Goal: Information Seeking & Learning: Learn about a topic

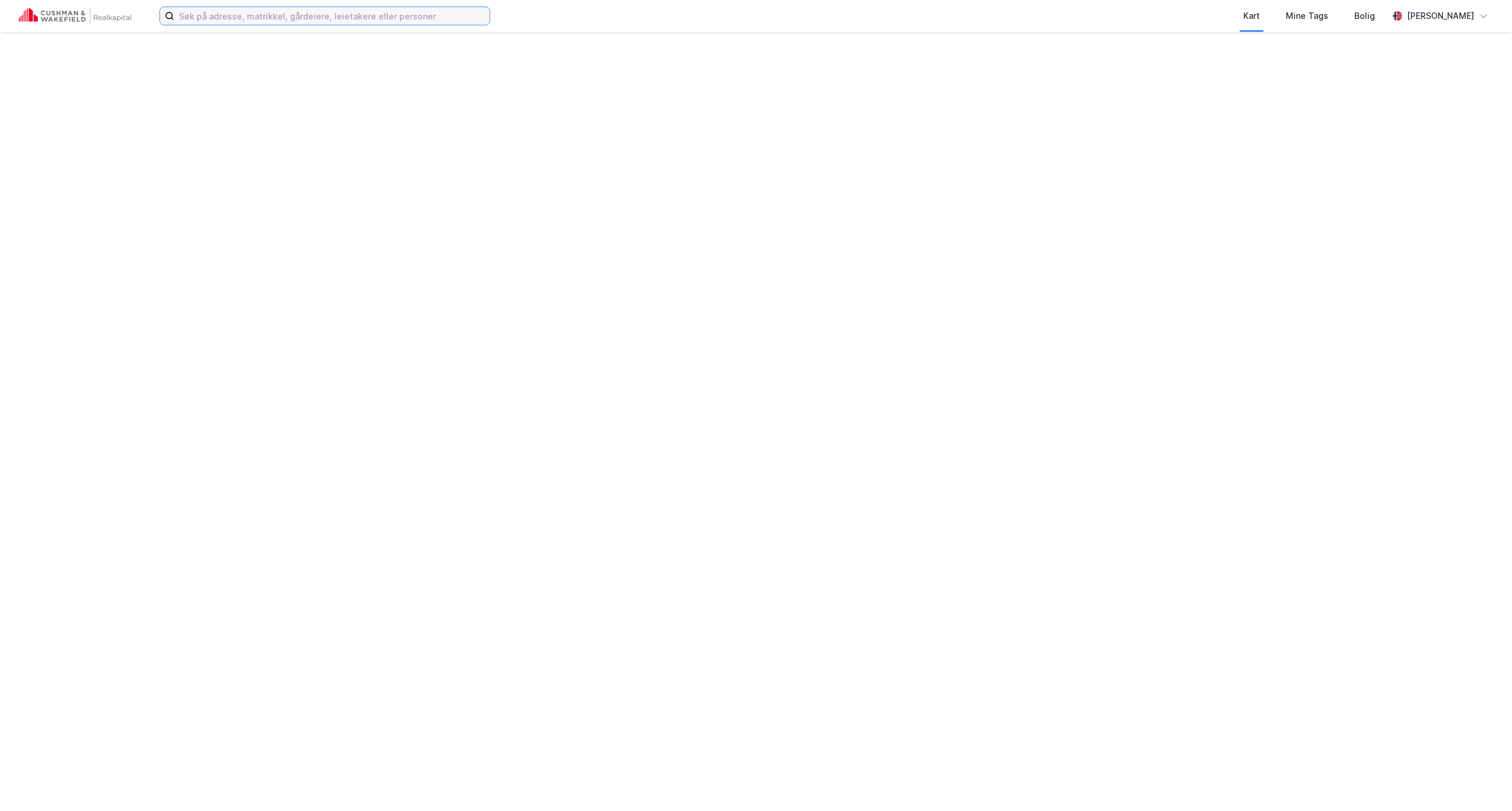
click at [308, 17] on input at bounding box center [332, 16] width 315 height 18
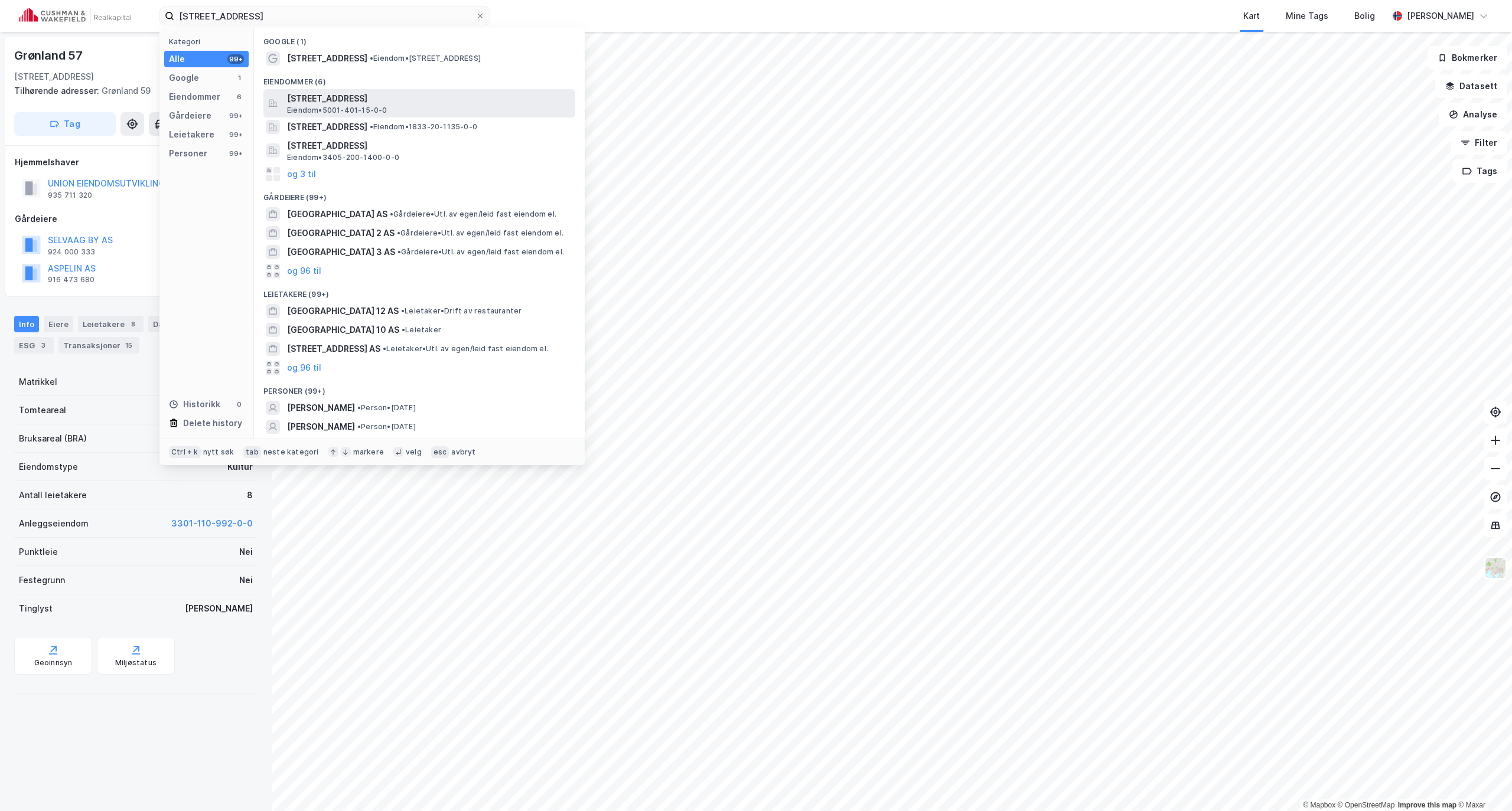
click at [306, 100] on span "[STREET_ADDRESS]" at bounding box center [429, 98] width 284 height 14
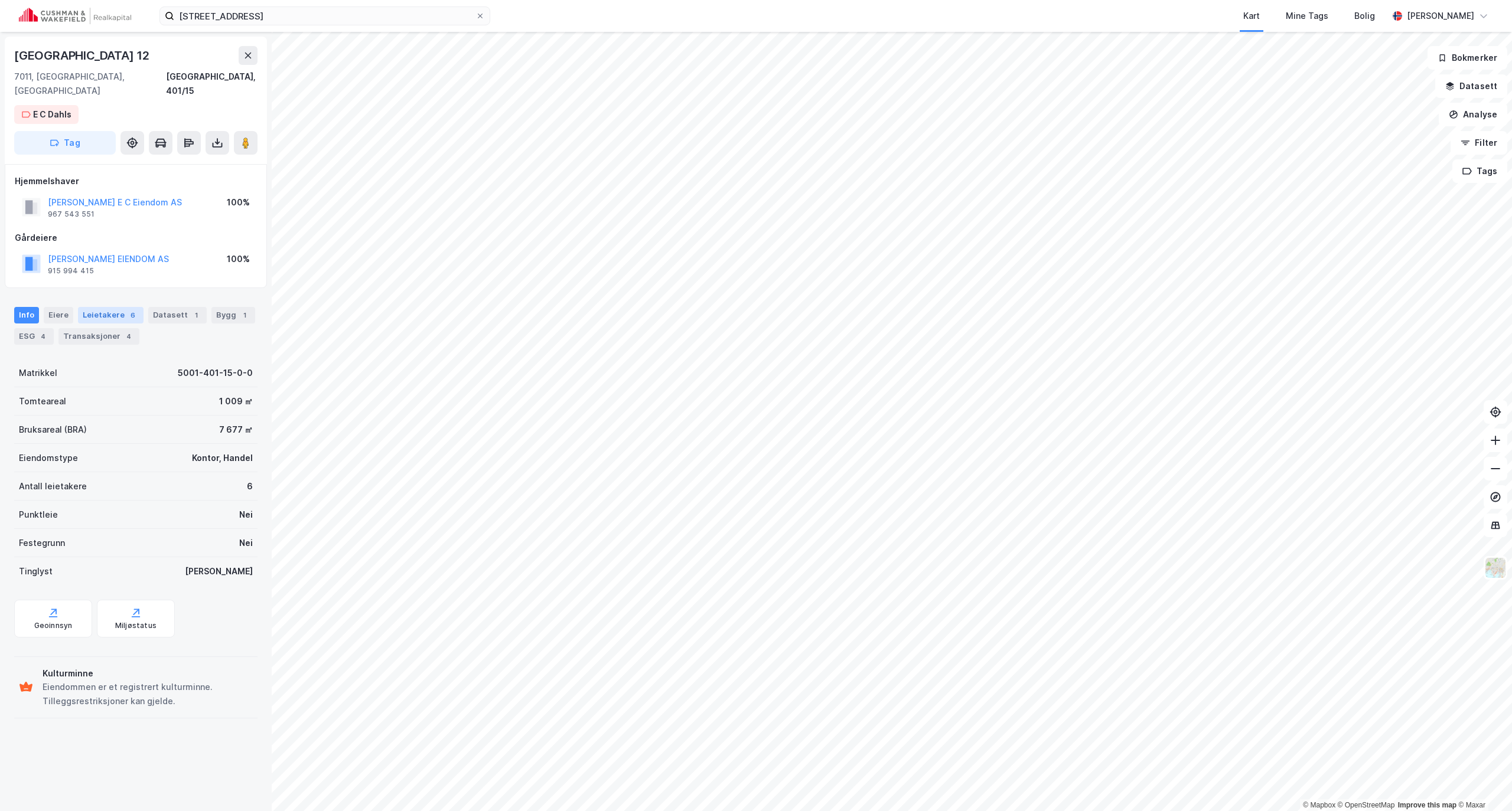
click at [98, 307] on div "Leietakere 6" at bounding box center [110, 315] width 66 height 17
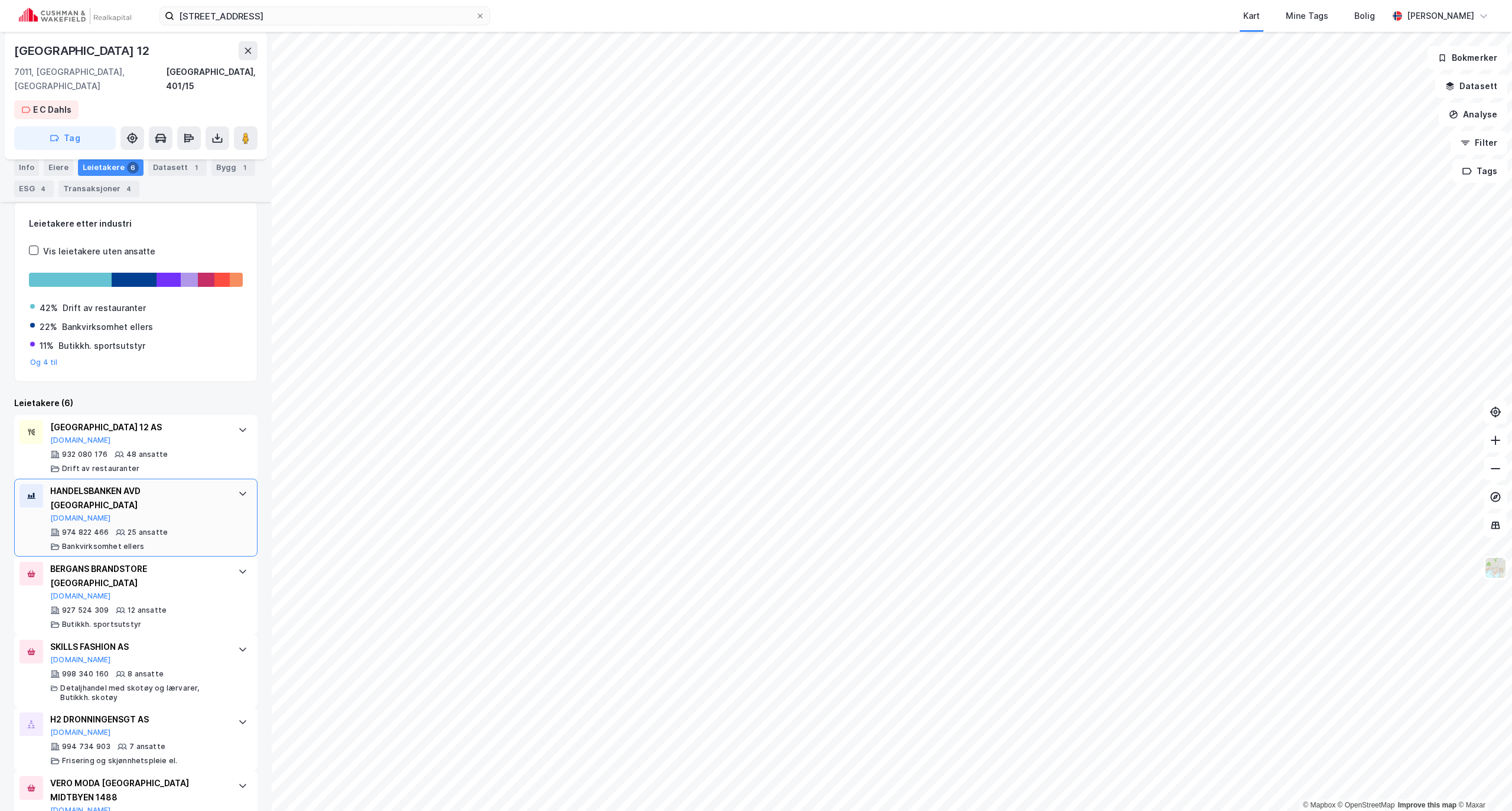
scroll to position [170, 0]
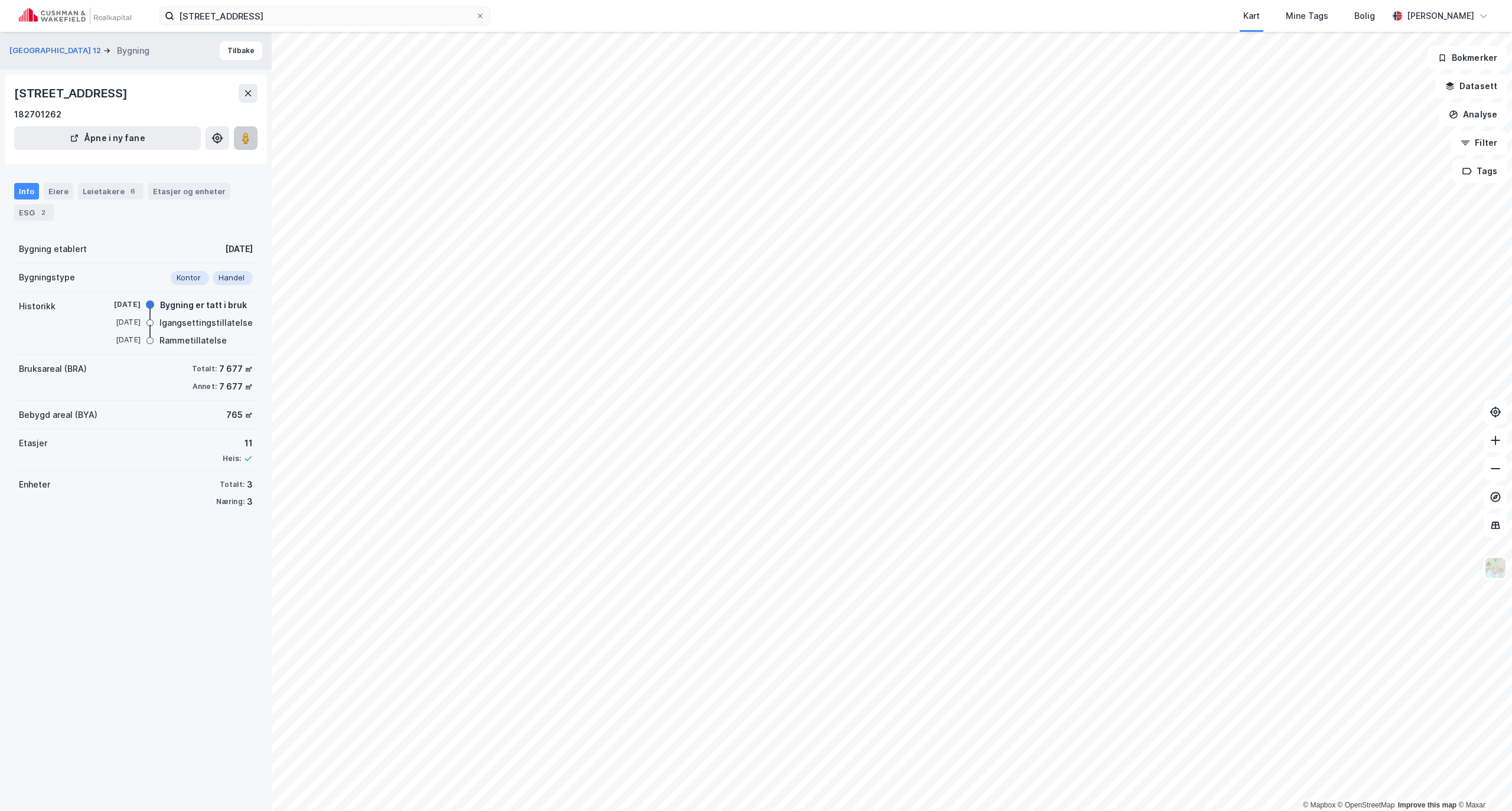
click at [239, 140] on button at bounding box center [246, 138] width 24 height 24
click at [256, 12] on input "[STREET_ADDRESS]" at bounding box center [325, 16] width 301 height 18
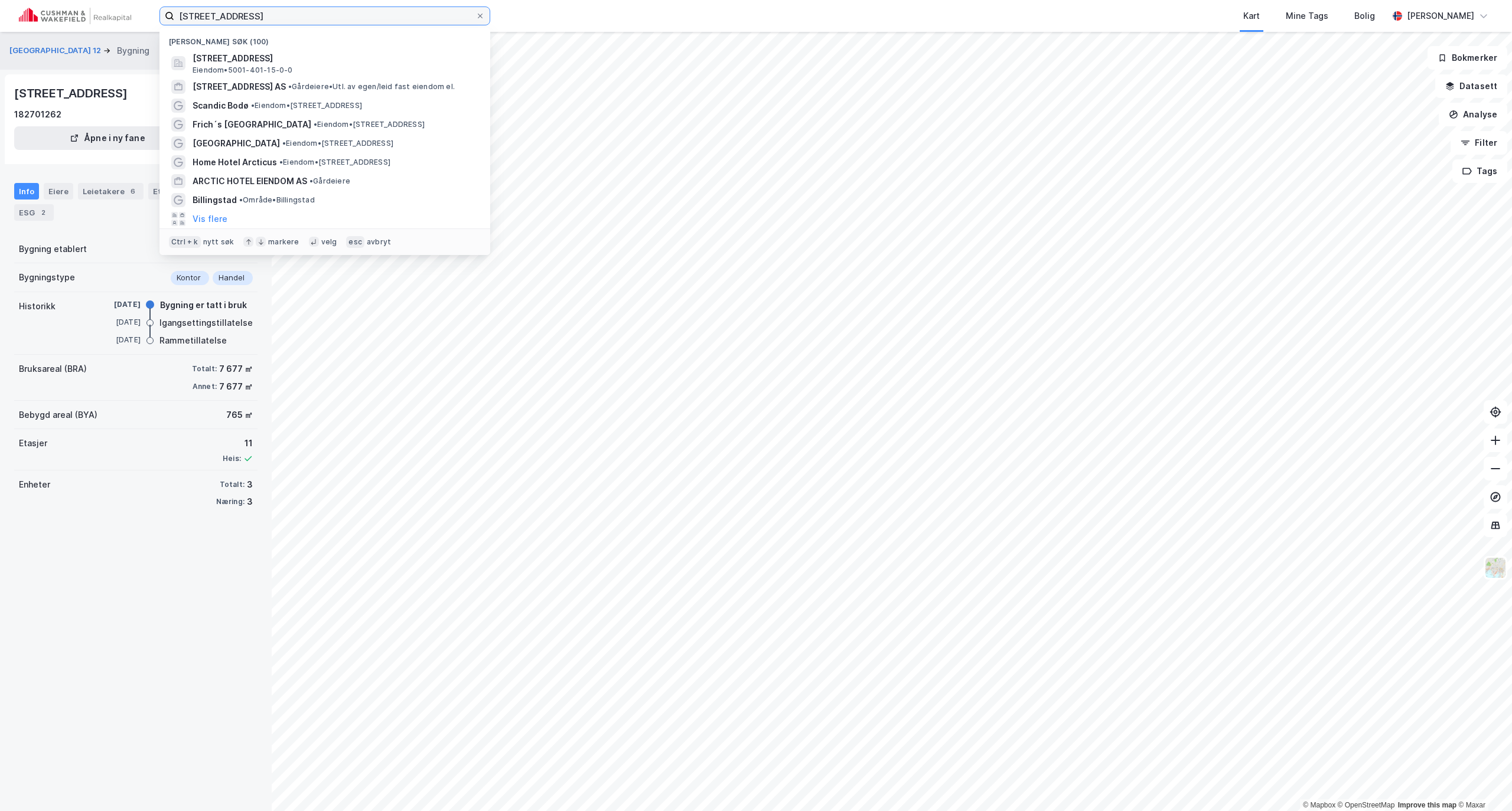
click at [256, 12] on input "[STREET_ADDRESS]" at bounding box center [325, 16] width 301 height 18
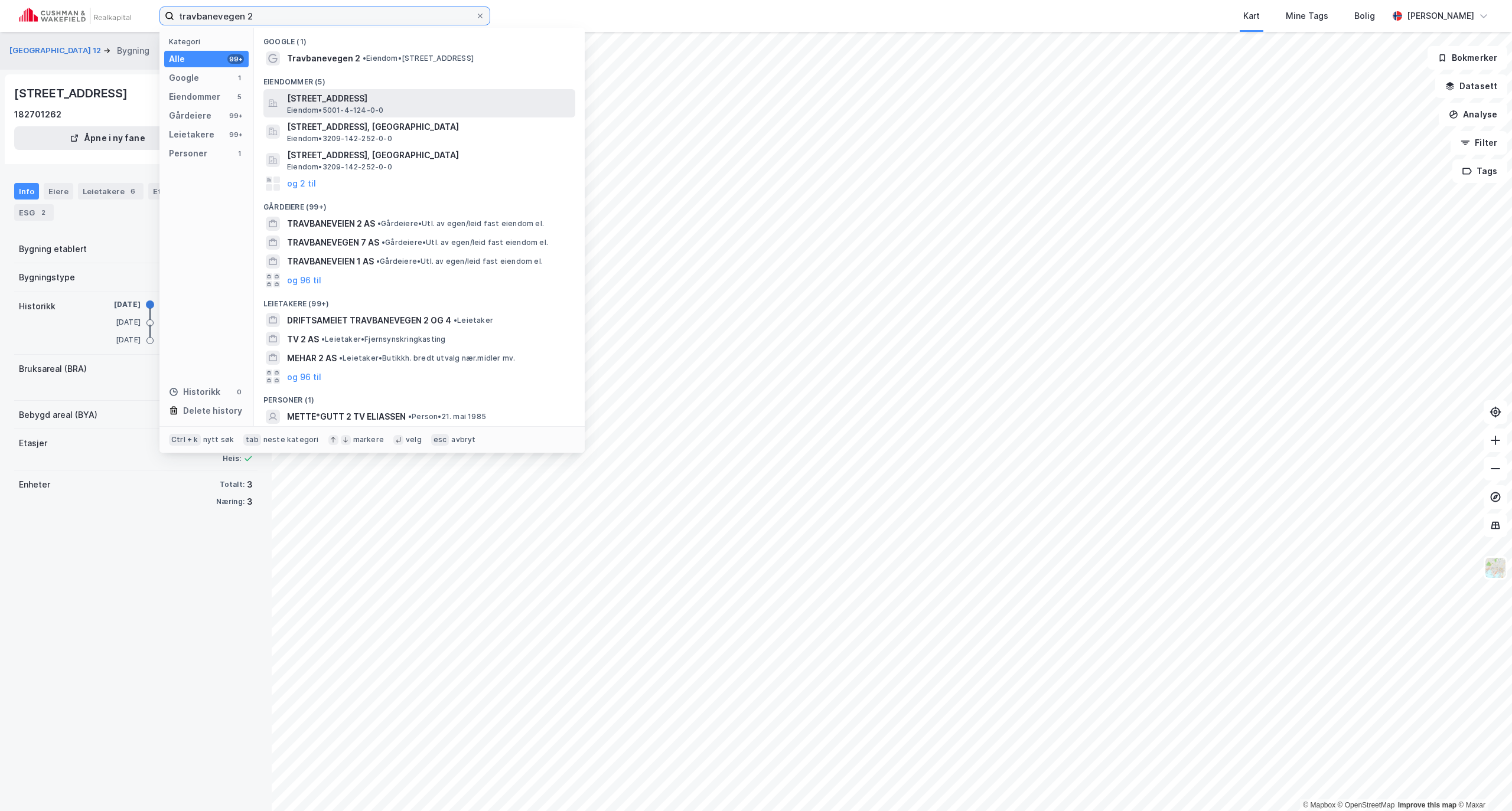
type input "travbanevegen 2"
click at [351, 98] on span "[STREET_ADDRESS]" at bounding box center [429, 98] width 284 height 14
